Goal: Contribute content: Add original content to the website for others to see

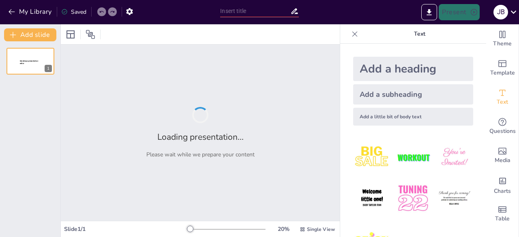
type input "Imported Clase 1 - Victimas, Victimarios, Sujetos.pptx"
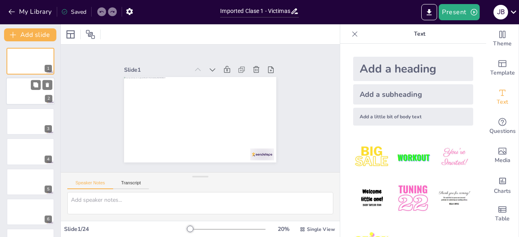
click at [35, 93] on div at bounding box center [30, 92] width 49 height 28
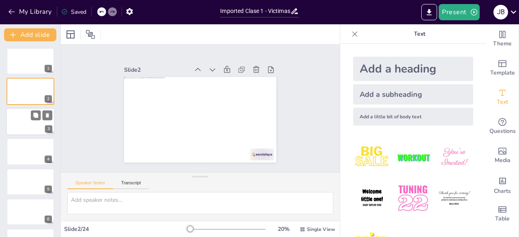
click at [24, 122] on div at bounding box center [30, 122] width 49 height 28
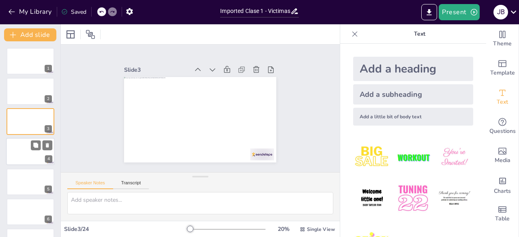
click at [24, 147] on div at bounding box center [30, 152] width 49 height 28
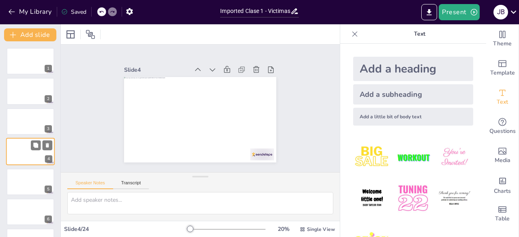
scroll to position [12, 0]
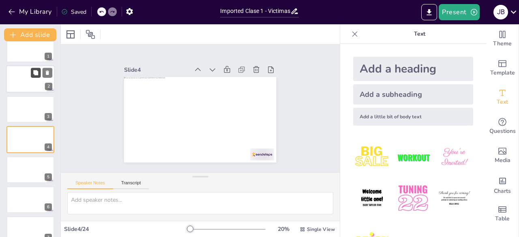
click at [36, 76] on button at bounding box center [36, 73] width 10 height 10
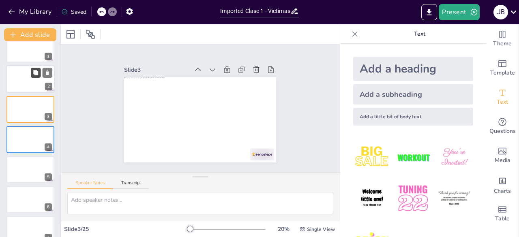
scroll to position [0, 0]
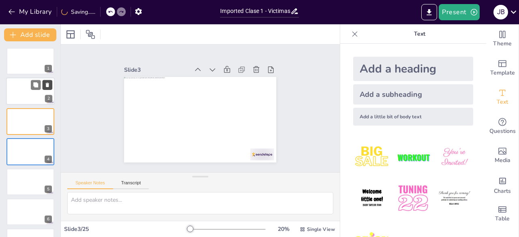
click at [47, 85] on icon at bounding box center [47, 85] width 3 height 4
click at [15, 97] on div at bounding box center [30, 92] width 49 height 28
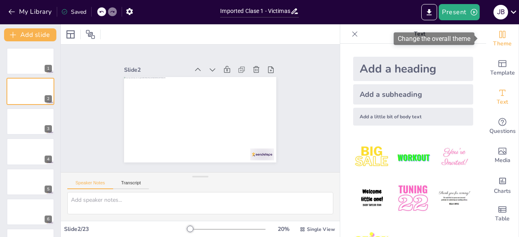
click at [498, 37] on icon "Change the overall theme" at bounding box center [503, 35] width 10 height 10
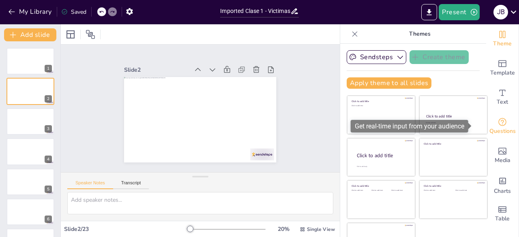
click at [499, 125] on div "Questions" at bounding box center [502, 126] width 32 height 29
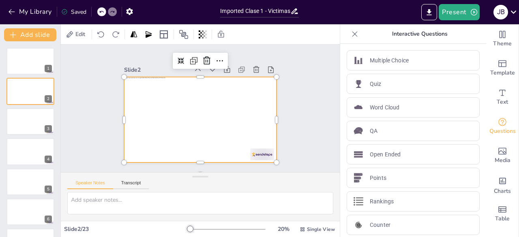
click at [233, 113] on div at bounding box center [196, 119] width 174 height 140
click at [384, 64] on div "Multiple Choice" at bounding box center [413, 60] width 133 height 20
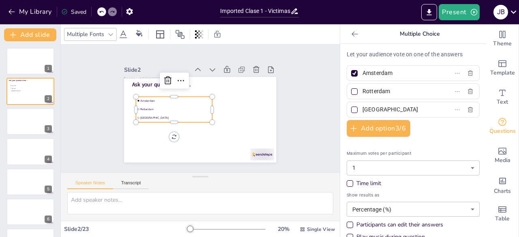
click at [365, 57] on p "Let your audience vote on one of the answers" at bounding box center [413, 54] width 133 height 9
click at [352, 72] on div at bounding box center [354, 73] width 4 height 4
click at [363, 72] on input "Amsterdam" at bounding box center [400, 73] width 75 height 12
checkbox input "false"
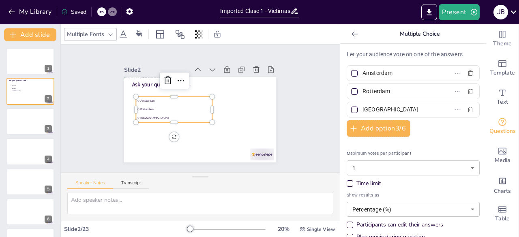
click at [115, 34] on div at bounding box center [111, 35] width 10 height 10
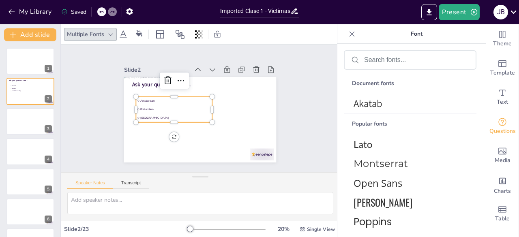
click at [196, 116] on span "The Hague" at bounding box center [175, 112] width 70 height 18
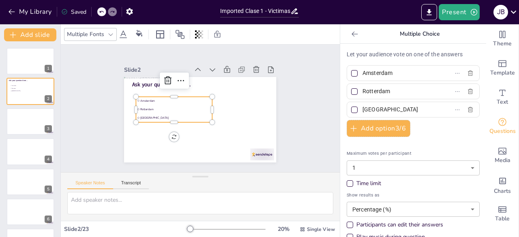
click at [357, 55] on p "Let your audience vote on one of the answers" at bounding box center [413, 54] width 133 height 9
click at [350, 41] on div "Multiple Choice" at bounding box center [413, 33] width 146 height 19
click at [351, 30] on icon at bounding box center [355, 34] width 8 height 8
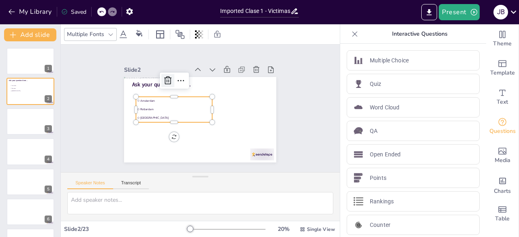
click at [172, 77] on icon at bounding box center [178, 72] width 12 height 12
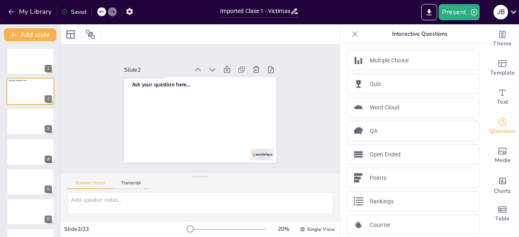
scroll to position [25, 0]
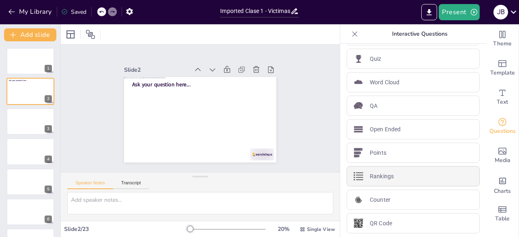
click at [391, 178] on div "Rankings" at bounding box center [413, 176] width 133 height 20
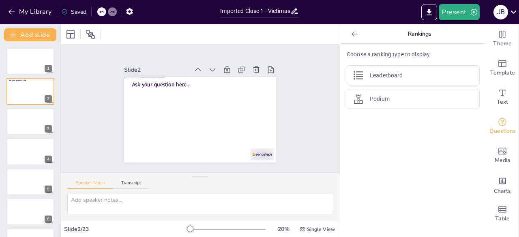
click at [351, 34] on icon at bounding box center [355, 34] width 8 height 8
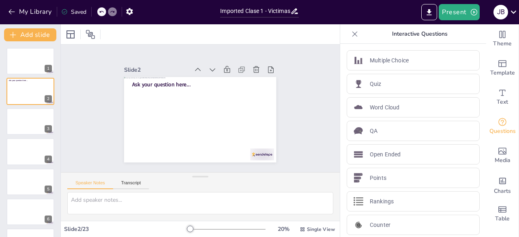
drag, startPoint x: 478, startPoint y: 127, endPoint x: 476, endPoint y: 155, distance: 28.0
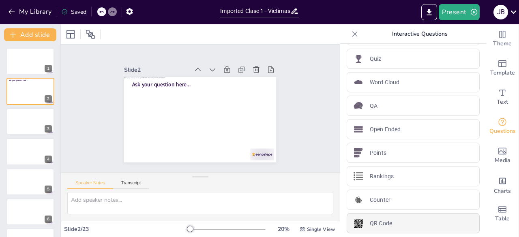
click at [389, 214] on div "QR Code" at bounding box center [413, 223] width 133 height 20
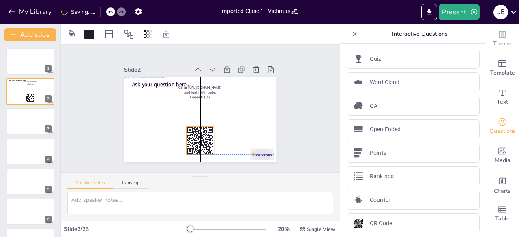
drag, startPoint x: 135, startPoint y: 94, endPoint x: 195, endPoint y: 132, distance: 70.6
click at [195, 132] on icon at bounding box center [193, 139] width 33 height 33
click at [180, 120] on div at bounding box center [180, 119] width 8 height 8
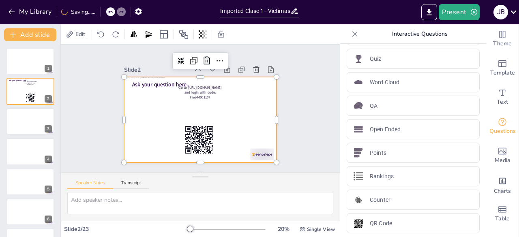
click at [256, 135] on div at bounding box center [198, 120] width 167 height 116
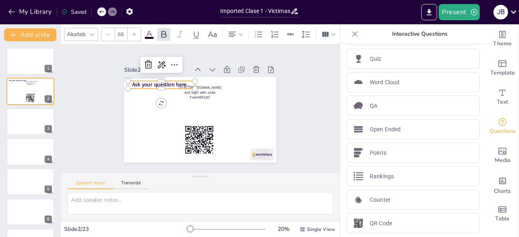
click at [165, 78] on span "Ask your question here..." at bounding box center [174, 71] width 56 height 30
click at [219, 92] on span "Ask your question here..." at bounding box center [246, 110] width 54 height 36
click at [176, 83] on span "Ask your question here..." at bounding box center [196, 63] width 41 height 52
click at [11, 16] on button "My Library" at bounding box center [30, 11] width 49 height 13
click at [24, 53] on div at bounding box center [30, 61] width 49 height 28
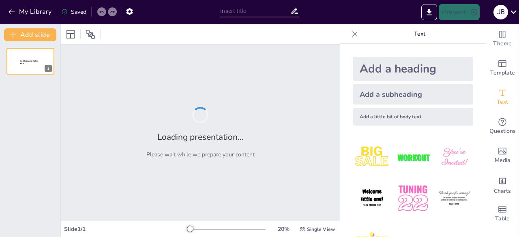
type input "Imported Clase 1 - Victimas, Victimarios, Sujetos.pptx"
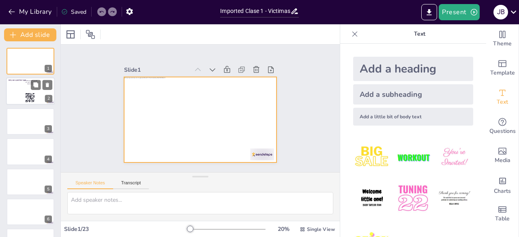
click at [22, 93] on div at bounding box center [30, 92] width 49 height 28
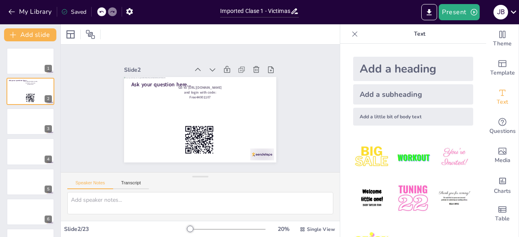
click at [149, 107] on div at bounding box center [190, 113] width 140 height 174
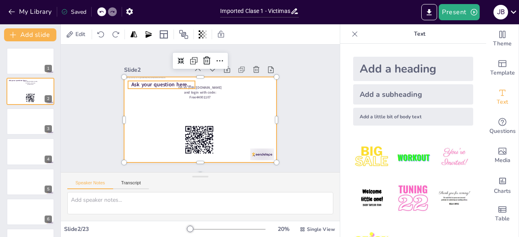
click at [161, 82] on span "Ask your question here..." at bounding box center [179, 68] width 56 height 36
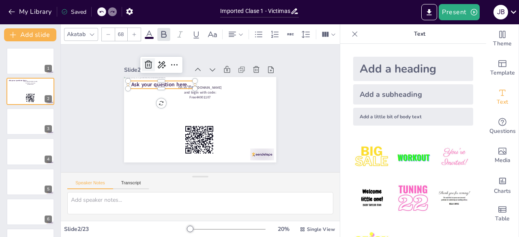
click at [160, 56] on icon at bounding box center [164, 51] width 9 height 10
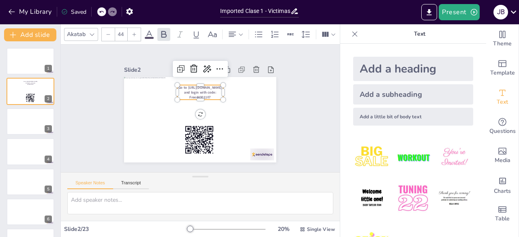
click at [187, 86] on span "Go to [URL][DOMAIN_NAME] and login with code: Free44001107" at bounding box center [204, 91] width 43 height 21
click at [209, 71] on div at bounding box center [218, 73] width 18 height 18
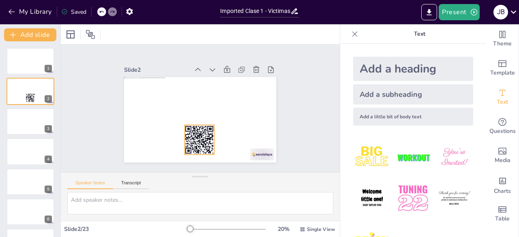
click at [200, 135] on rect at bounding box center [186, 136] width 39 height 39
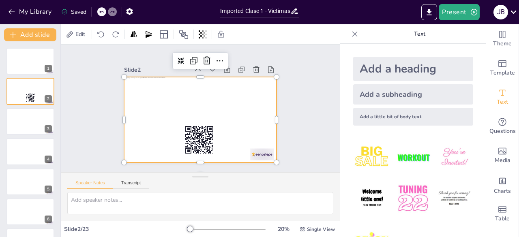
click at [259, 130] on div at bounding box center [191, 114] width 150 height 174
click at [154, 112] on div at bounding box center [191, 114] width 159 height 173
click at [135, 93] on div at bounding box center [199, 119] width 160 height 101
click at [170, 94] on div at bounding box center [198, 119] width 167 height 115
click at [213, 101] on div at bounding box center [196, 119] width 171 height 129
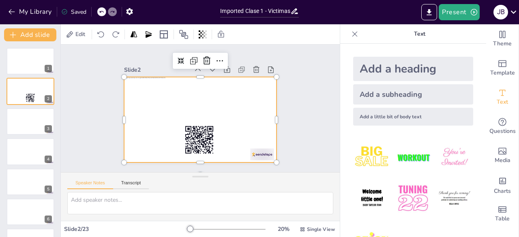
click at [182, 99] on div at bounding box center [198, 119] width 167 height 115
click at [160, 87] on div at bounding box center [196, 119] width 174 height 140
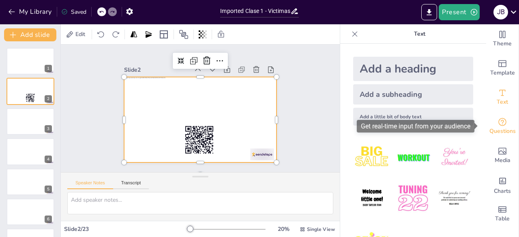
click at [488, 138] on div "Questions" at bounding box center [502, 126] width 32 height 29
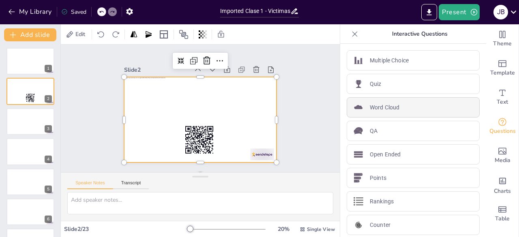
click at [395, 107] on div "Word Cloud" at bounding box center [413, 107] width 133 height 20
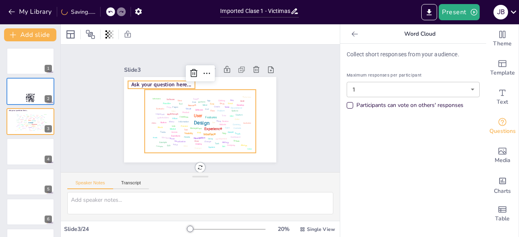
click at [154, 80] on span "Ask your question here..." at bounding box center [164, 81] width 60 height 14
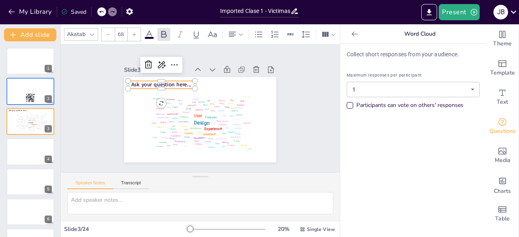
click at [142, 82] on span "Ask your question here..." at bounding box center [164, 81] width 60 height 14
click at [142, 82] on span "Ask your question here..." at bounding box center [170, 74] width 59 height 26
click at [157, 82] on span "Ask your question here..." at bounding box center [175, 71] width 58 height 31
click at [157, 82] on span "Ask your question here..." at bounding box center [170, 74] width 59 height 26
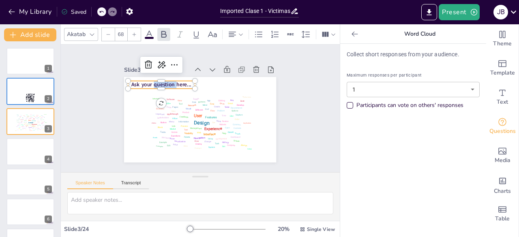
click at [157, 82] on span "Ask your question here..." at bounding box center [170, 74] width 59 height 26
click at [163, 82] on span "Ask your question here..." at bounding box center [187, 65] width 49 height 46
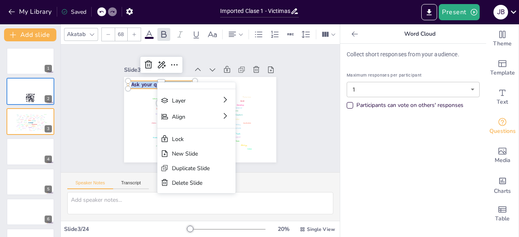
click at [422, 51] on p "Collect short responses from your audience." at bounding box center [413, 54] width 133 height 9
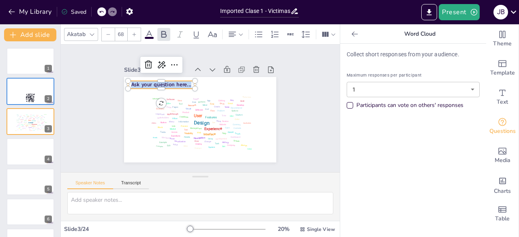
click at [394, 55] on p "Collect short responses from your audience." at bounding box center [413, 54] width 133 height 9
click at [167, 61] on icon at bounding box center [172, 58] width 10 height 9
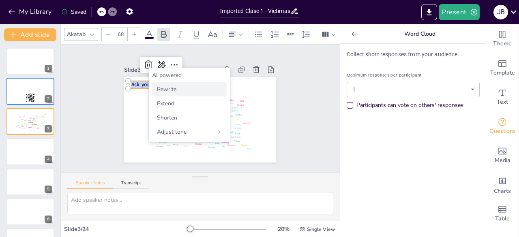
click at [165, 84] on div "Rewrite" at bounding box center [189, 89] width 75 height 14
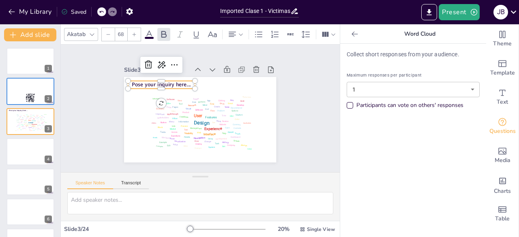
click at [161, 81] on span "Pose your inquiry here..." at bounding box center [171, 73] width 58 height 25
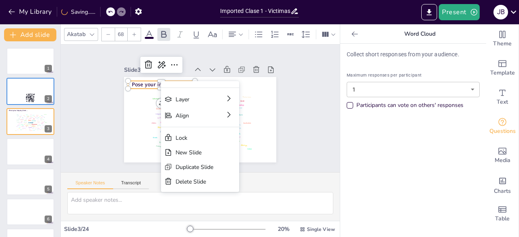
click at [157, 80] on span "Pose your inquiry here..." at bounding box center [165, 80] width 60 height 13
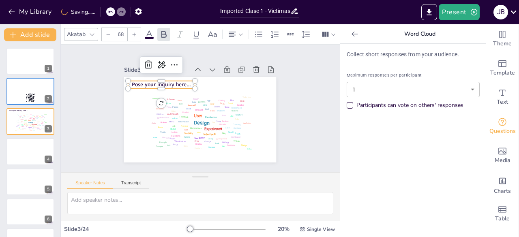
click at [157, 80] on span "Pose your inquiry here..." at bounding box center [166, 76] width 59 height 19
click at [157, 80] on span "Pose your inquiry here..." at bounding box center [165, 80] width 60 height 13
click at [176, 83] on span "Pose your inquiry here..." at bounding box center [196, 63] width 41 height 52
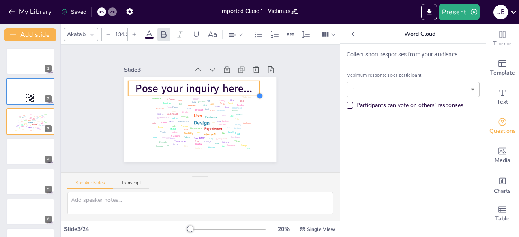
drag, startPoint x: 188, startPoint y: 85, endPoint x: 253, endPoint y: 79, distance: 65.5
click at [253, 79] on div "Design User Experience Interface Features Navigation Usability Test Process Inf…" at bounding box center [196, 119] width 174 height 140
type input "134.7"
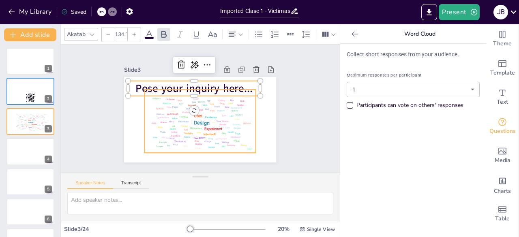
click at [198, 109] on div "Design User Experience Interface Features Navigation Usability Test Process Inf…" at bounding box center [196, 120] width 121 height 90
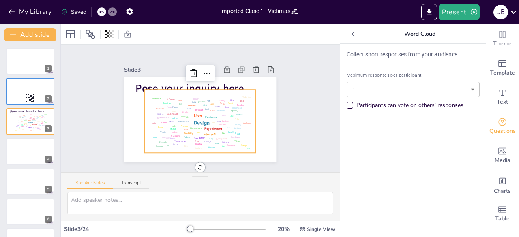
click at [230, 116] on div "Options" at bounding box center [234, 118] width 8 height 4
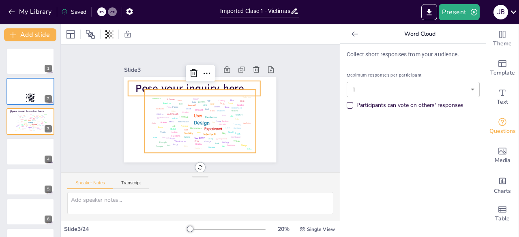
click at [213, 84] on span "Pose your inquiry here..." at bounding box center [201, 87] width 116 height 50
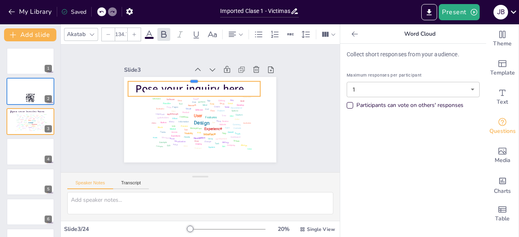
drag, startPoint x: 165, startPoint y: 77, endPoint x: 186, endPoint y: 77, distance: 20.7
click at [186, 77] on div at bounding box center [210, 78] width 118 height 71
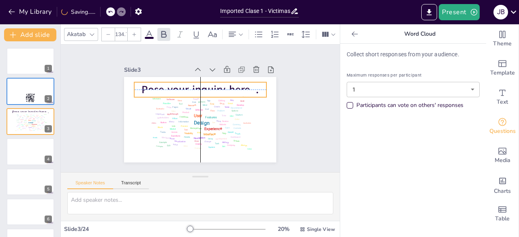
drag, startPoint x: 175, startPoint y: 80, endPoint x: 182, endPoint y: 79, distance: 6.5
click at [182, 79] on span "Pose your inquiry here..." at bounding box center [206, 91] width 116 height 50
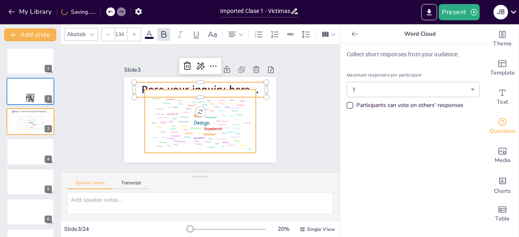
click at [203, 105] on div "Mind" at bounding box center [205, 107] width 5 height 4
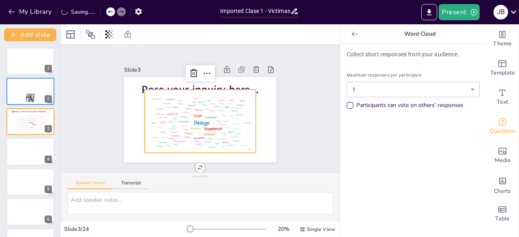
click at [196, 109] on div "Different" at bounding box center [199, 110] width 9 height 2
click at [192, 86] on div "Design User Experience Interface Features Navigation Usability Test Process Inf…" at bounding box center [196, 96] width 125 height 94
click at [375, 52] on p "Collect short responses from your audience." at bounding box center [413, 54] width 133 height 9
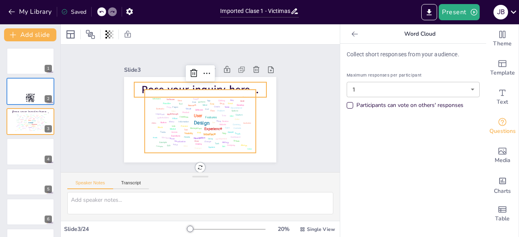
click at [226, 82] on span "Pose your inquiry here..." at bounding box center [206, 91] width 116 height 50
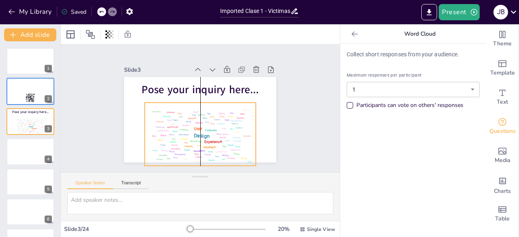
drag, startPoint x: 217, startPoint y: 100, endPoint x: 218, endPoint y: 110, distance: 9.8
click at [218, 123] on div "Given" at bounding box center [217, 125] width 5 height 4
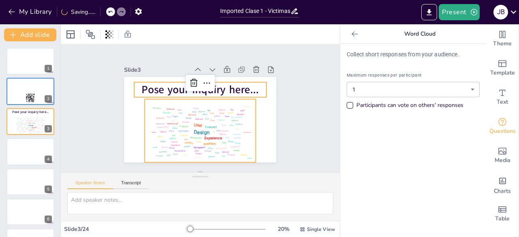
click at [213, 86] on span "Pose your inquiry here..." at bounding box center [205, 90] width 118 height 39
click at [213, 86] on span "Pose your inquiry here..." at bounding box center [208, 91] width 113 height 61
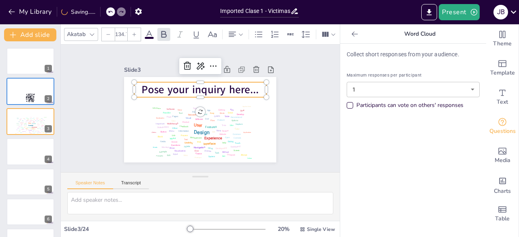
click at [213, 86] on span "Pose your inquiry here..." at bounding box center [205, 90] width 118 height 39
click at [213, 86] on span "Pose your inquiry here..." at bounding box center [209, 92] width 109 height 71
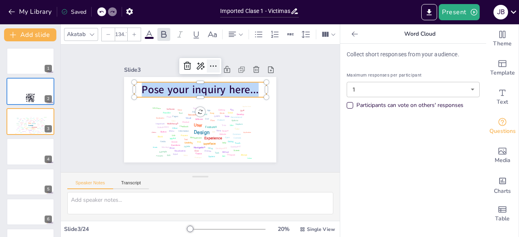
click at [216, 64] on icon at bounding box center [221, 69] width 11 height 11
click at [188, 62] on icon at bounding box center [192, 64] width 8 height 9
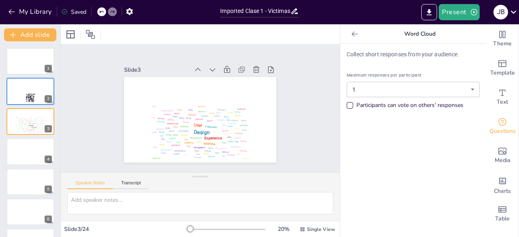
click at [182, 62] on div "Slide 3" at bounding box center [208, 70] width 151 height 43
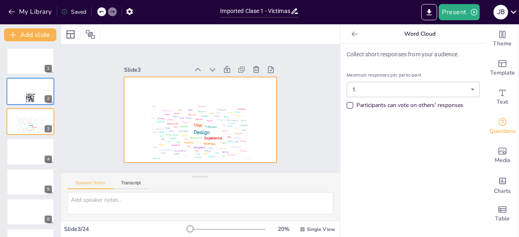
click at [189, 87] on div at bounding box center [189, 107] width 101 height 160
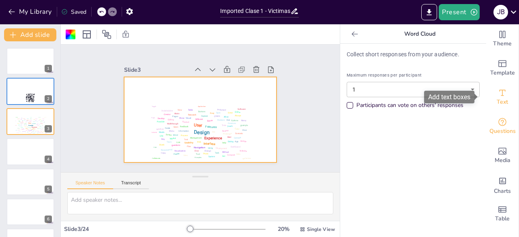
click at [500, 93] on icon "Add text boxes" at bounding box center [503, 93] width 6 height 6
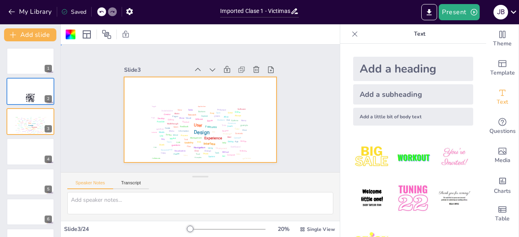
click at [193, 83] on div at bounding box center [196, 119] width 174 height 140
click at [407, 64] on div "Add a heading" at bounding box center [413, 69] width 120 height 24
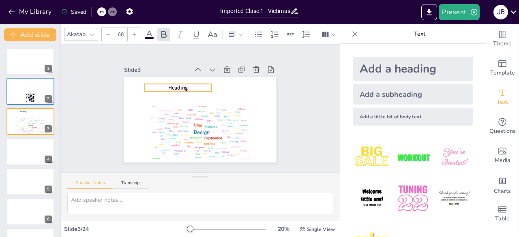
drag, startPoint x: 180, startPoint y: 113, endPoint x: 160, endPoint y: 81, distance: 38.1
click at [170, 81] on p "Heading" at bounding box center [197, 78] width 54 height 50
click at [185, 85] on p "Heading" at bounding box center [186, 82] width 66 height 28
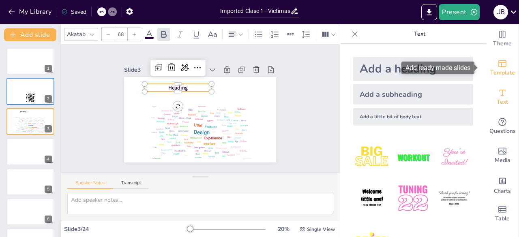
click at [501, 64] on icon "Add ready made slides" at bounding box center [503, 64] width 10 height 10
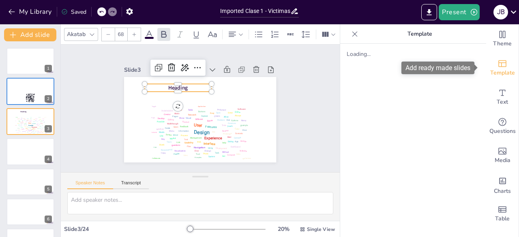
click at [500, 66] on icon "Add ready made slides" at bounding box center [502, 63] width 8 height 7
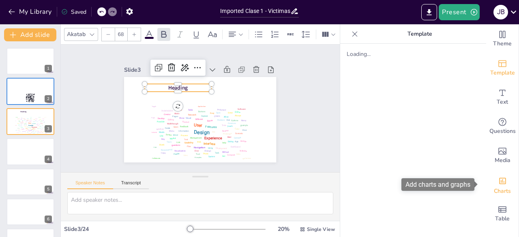
click at [498, 182] on icon "Add charts and graphs" at bounding box center [502, 181] width 9 height 9
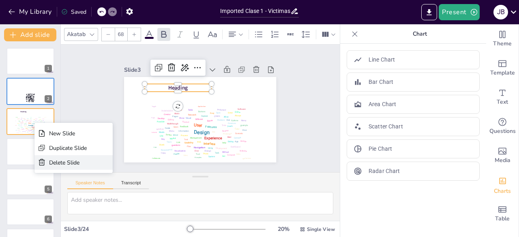
click at [61, 160] on div "Delete Slide" at bounding box center [68, 163] width 38 height 8
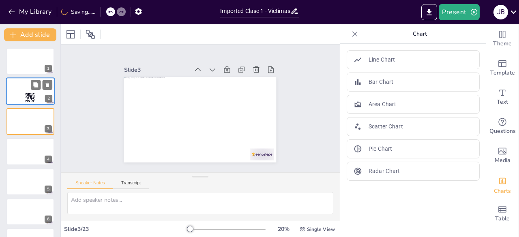
click at [23, 98] on div at bounding box center [30, 92] width 49 height 28
